Goal: Task Accomplishment & Management: Manage account settings

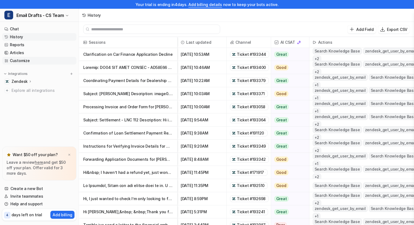
click at [24, 61] on link "Customize" at bounding box center [39, 61] width 74 height 8
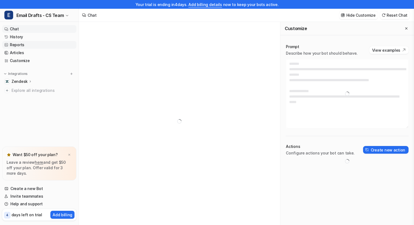
type textarea "**********"
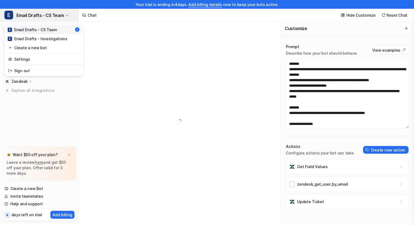
click at [61, 16] on span "Email Drafts - CS Team" at bounding box center [39, 15] width 47 height 8
click at [28, 58] on link "Settings" at bounding box center [44, 59] width 76 height 9
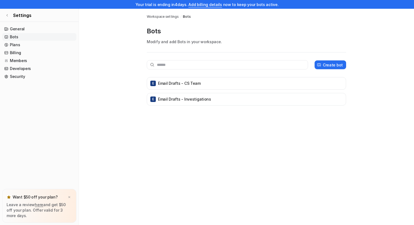
click at [168, 16] on span "Workspace settings" at bounding box center [163, 16] width 32 height 5
click at [20, 42] on link "Plans" at bounding box center [39, 45] width 74 height 8
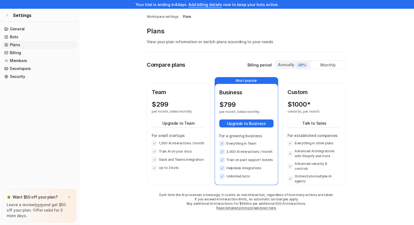
scroll to position [9, 0]
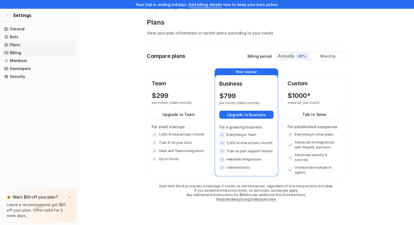
click at [17, 53] on link "Billing" at bounding box center [39, 53] width 74 height 8
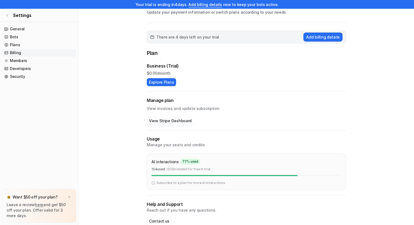
scroll to position [41, 0]
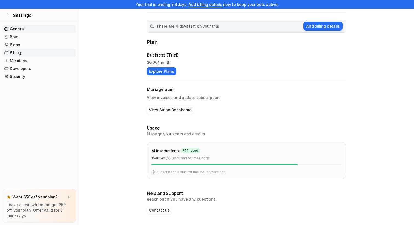
click at [39, 27] on link "General" at bounding box center [39, 29] width 74 height 8
